Goal: Task Accomplishment & Management: Use online tool/utility

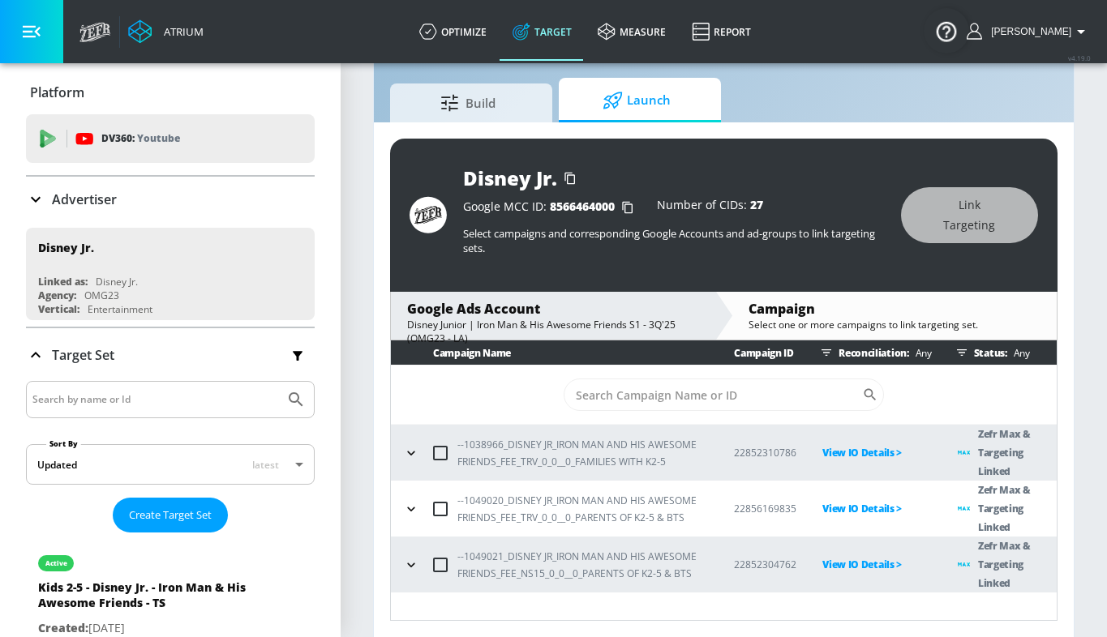
scroll to position [38, 0]
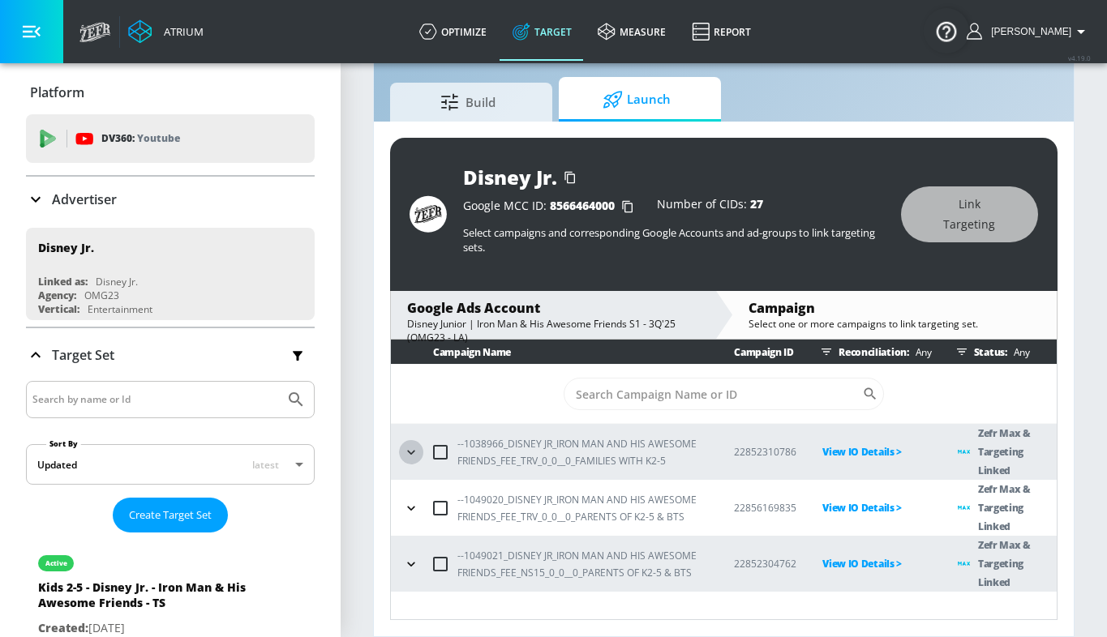
click at [418, 451] on icon "button" at bounding box center [411, 452] width 16 height 16
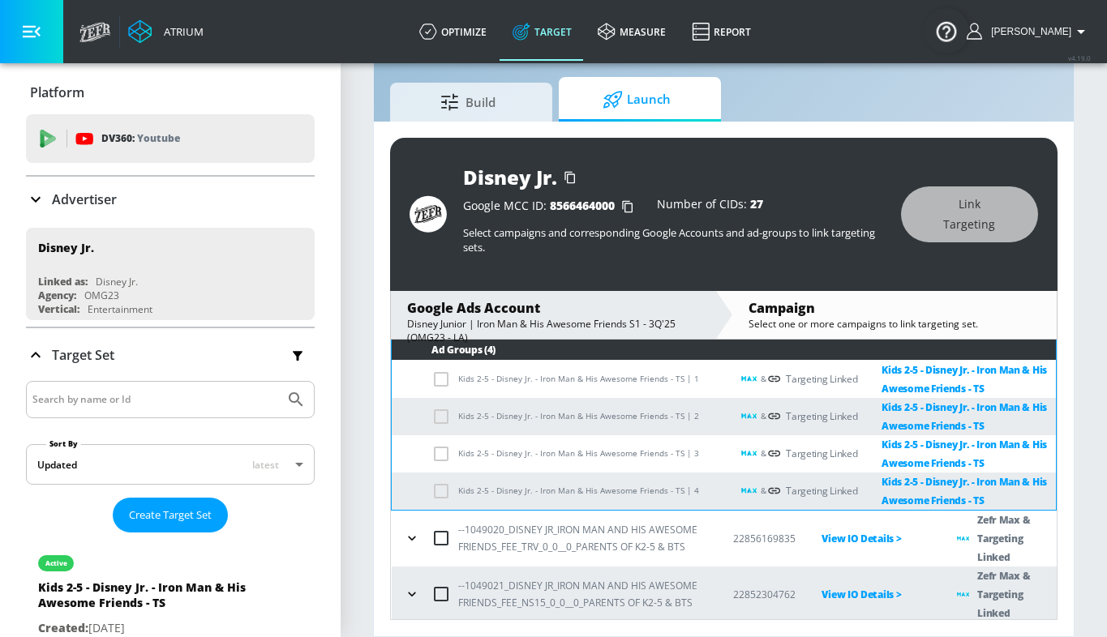
scroll to position [178, 0]
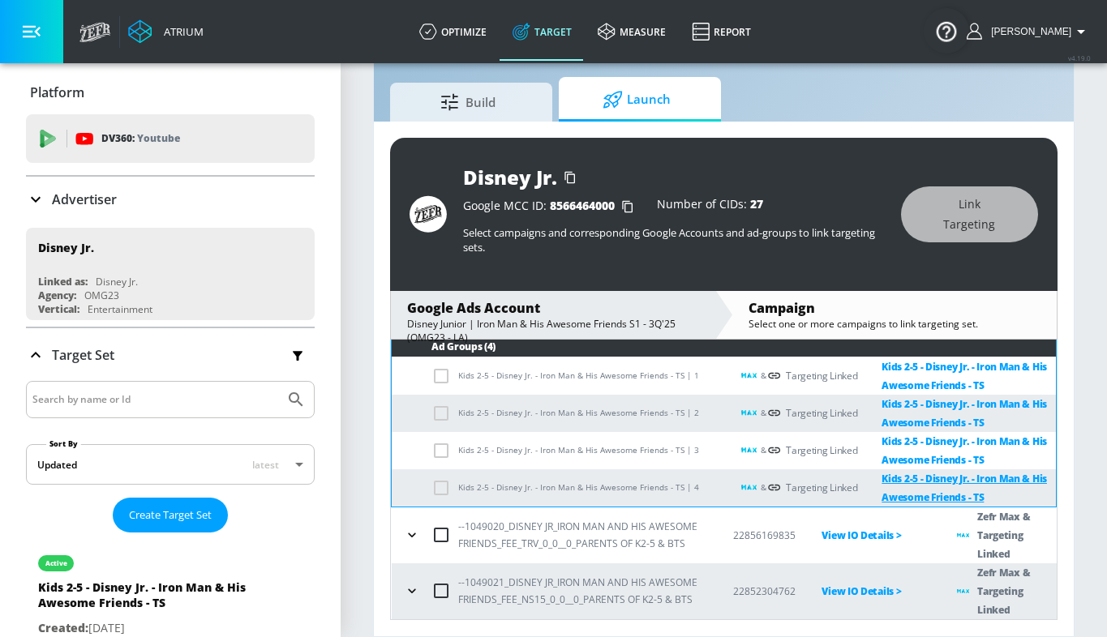
click at [899, 478] on link "Kids 2-5 - Disney Jr. - Iron Man & His Awesome Friends - TS" at bounding box center [956, 488] width 199 height 37
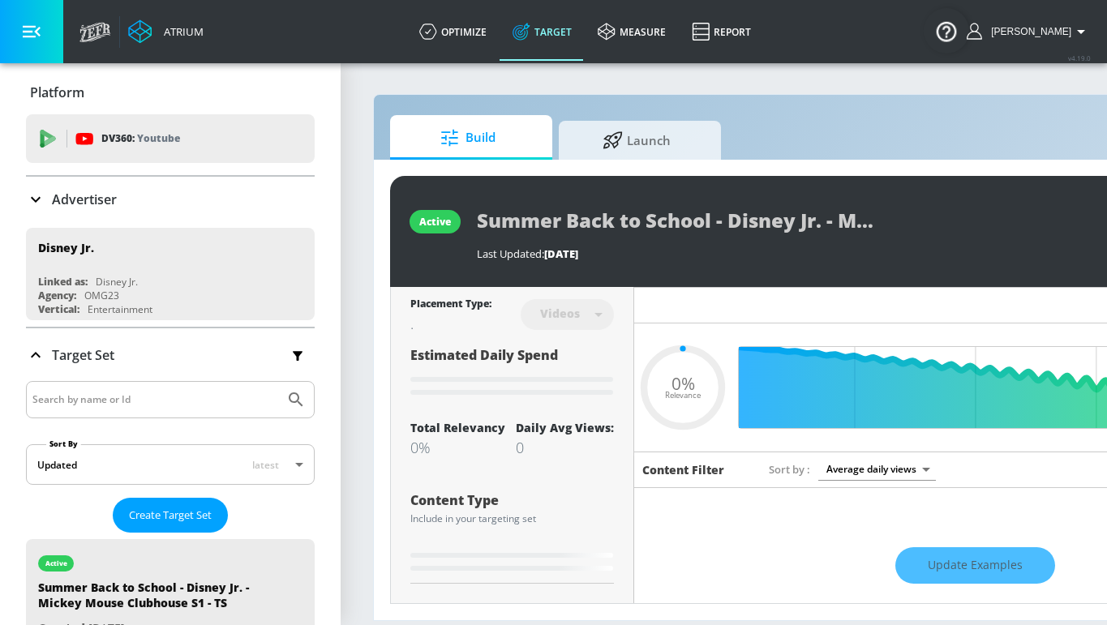
type input "0.05"
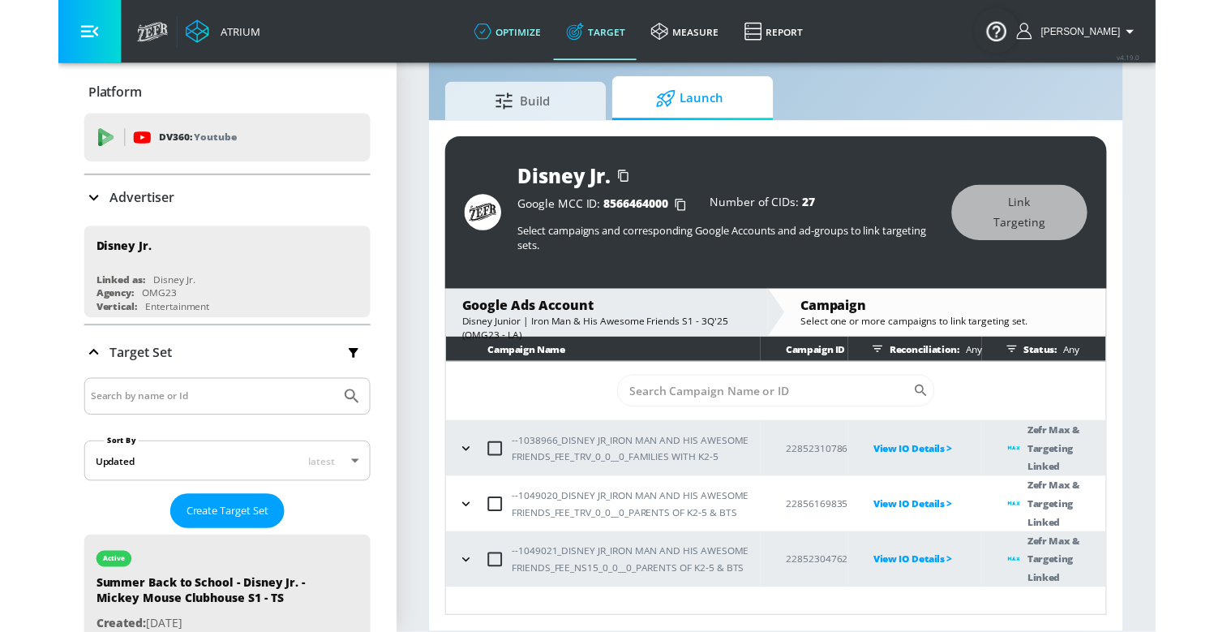
scroll to position [24, 0]
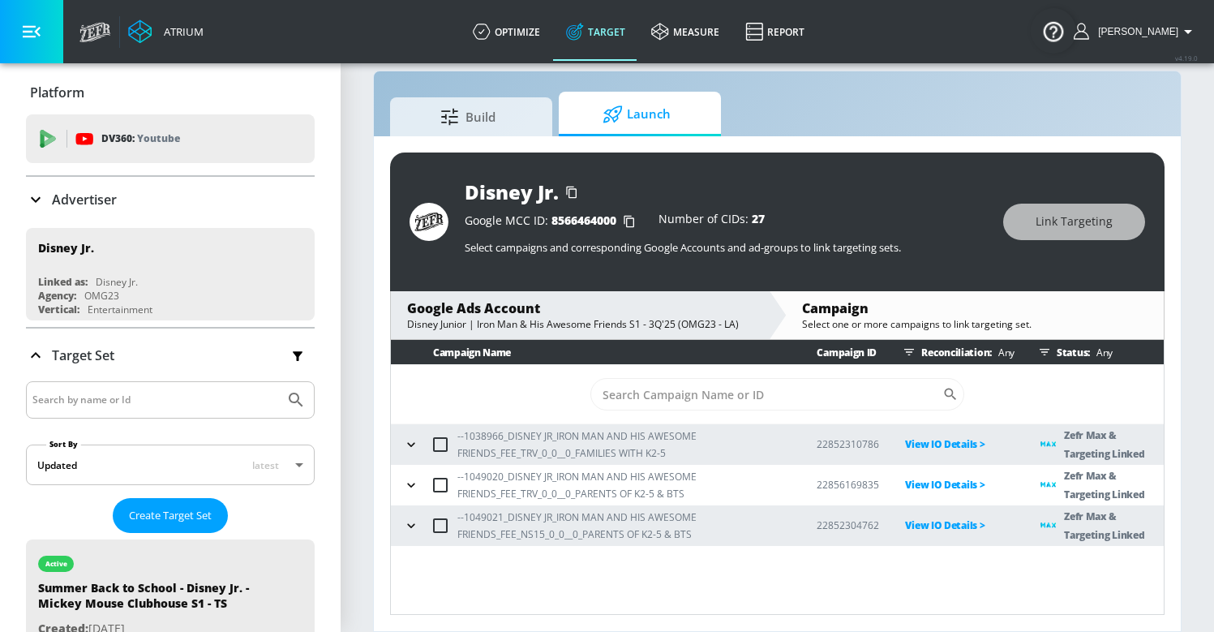
click at [414, 487] on icon "button" at bounding box center [411, 485] width 16 height 16
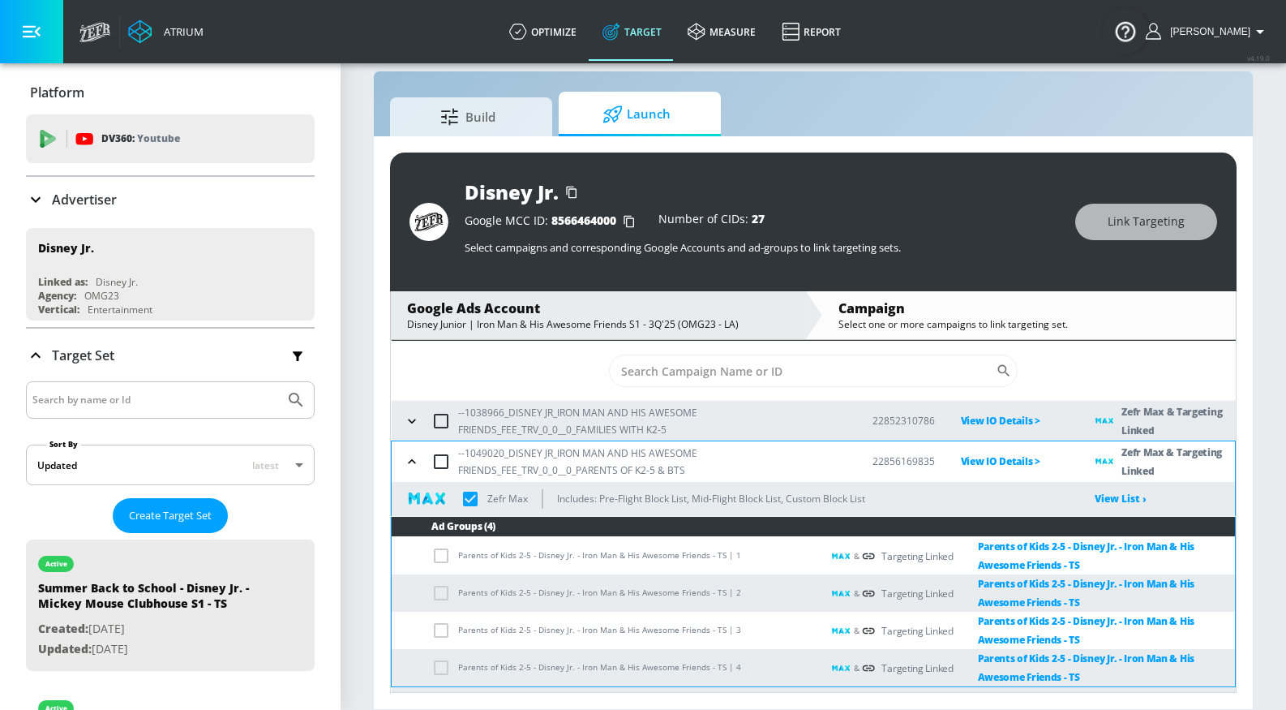
drag, startPoint x: 964, startPoint y: 546, endPoint x: 904, endPoint y: 87, distance: 462.9
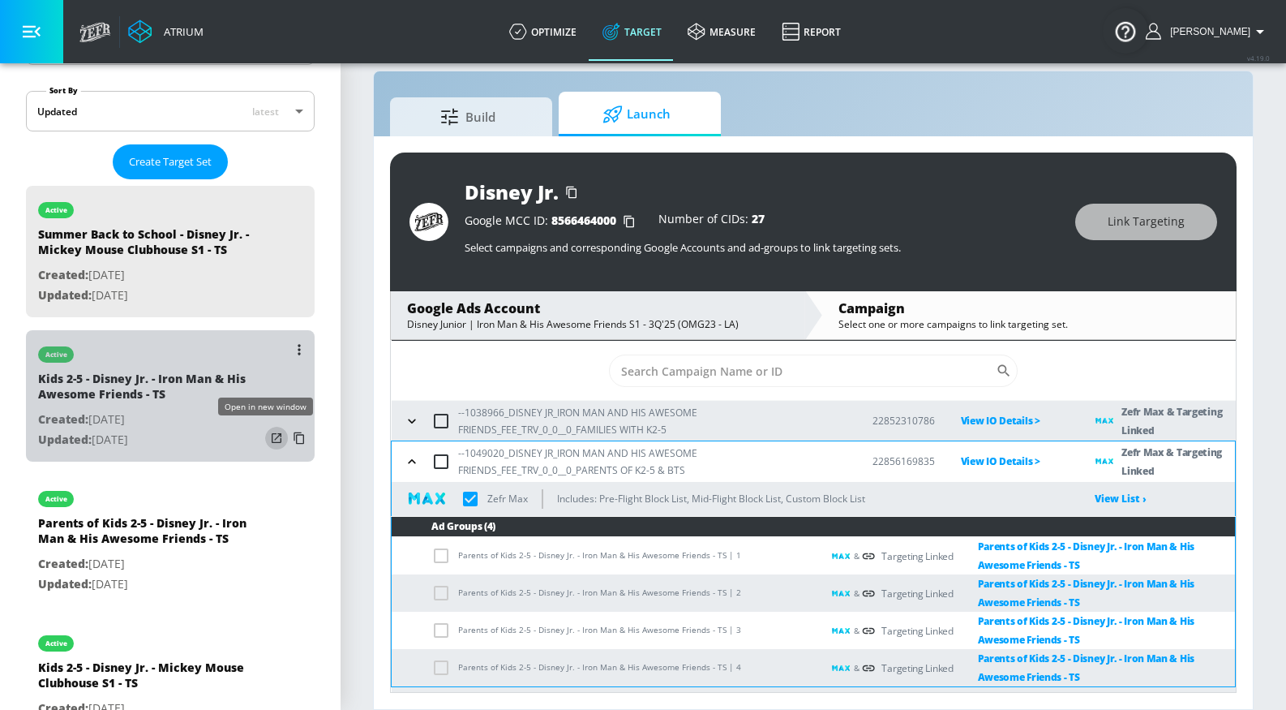
click at [268, 440] on icon "list of Target Set" at bounding box center [276, 438] width 16 height 16
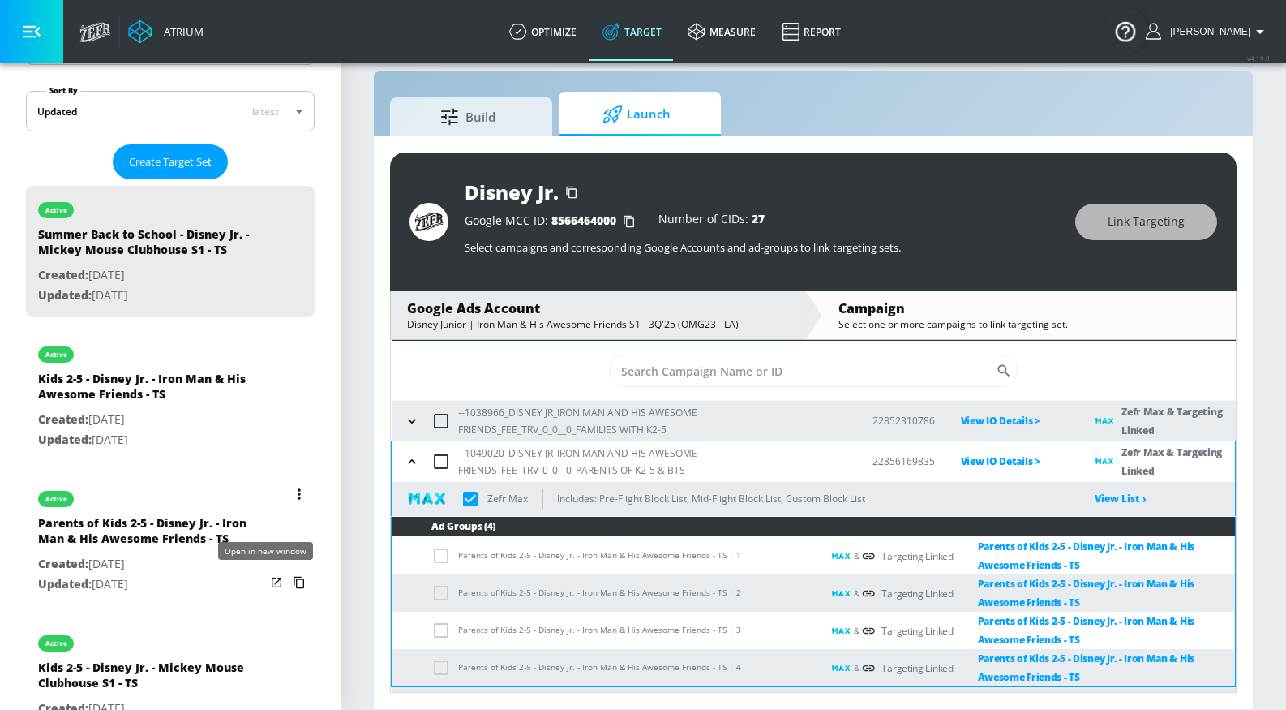
click at [268, 582] on icon "list of Target Set" at bounding box center [276, 582] width 16 height 16
